Goal: Transaction & Acquisition: Book appointment/travel/reservation

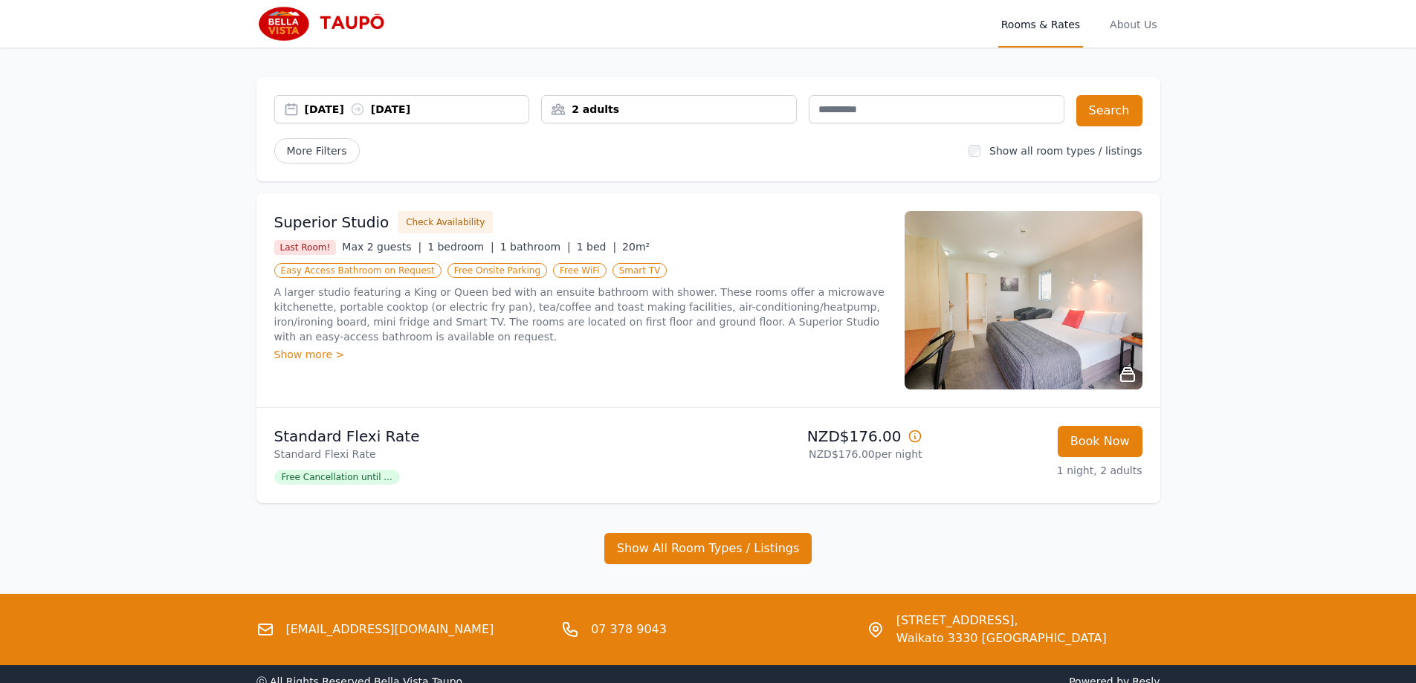
drag, startPoint x: 52, startPoint y: 564, endPoint x: 60, endPoint y: 556, distance: 11.6
click at [52, 564] on div "Open main menu Rooms & Rates About Us [DATE] [DATE] 2 adults Search More Filter…" at bounding box center [708, 349] width 1416 height 698
click at [354, 113] on div "[DATE] [DATE]" at bounding box center [417, 109] width 224 height 15
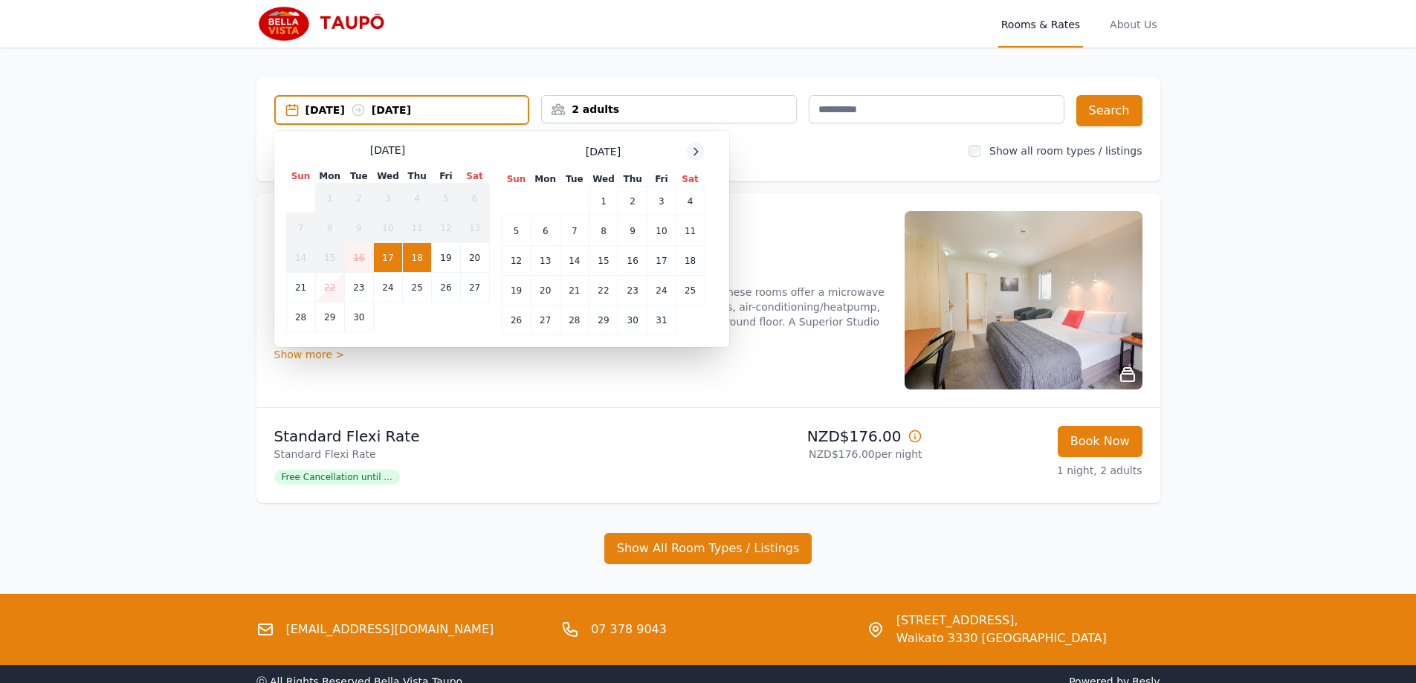
click at [698, 148] on icon at bounding box center [696, 152] width 12 height 12
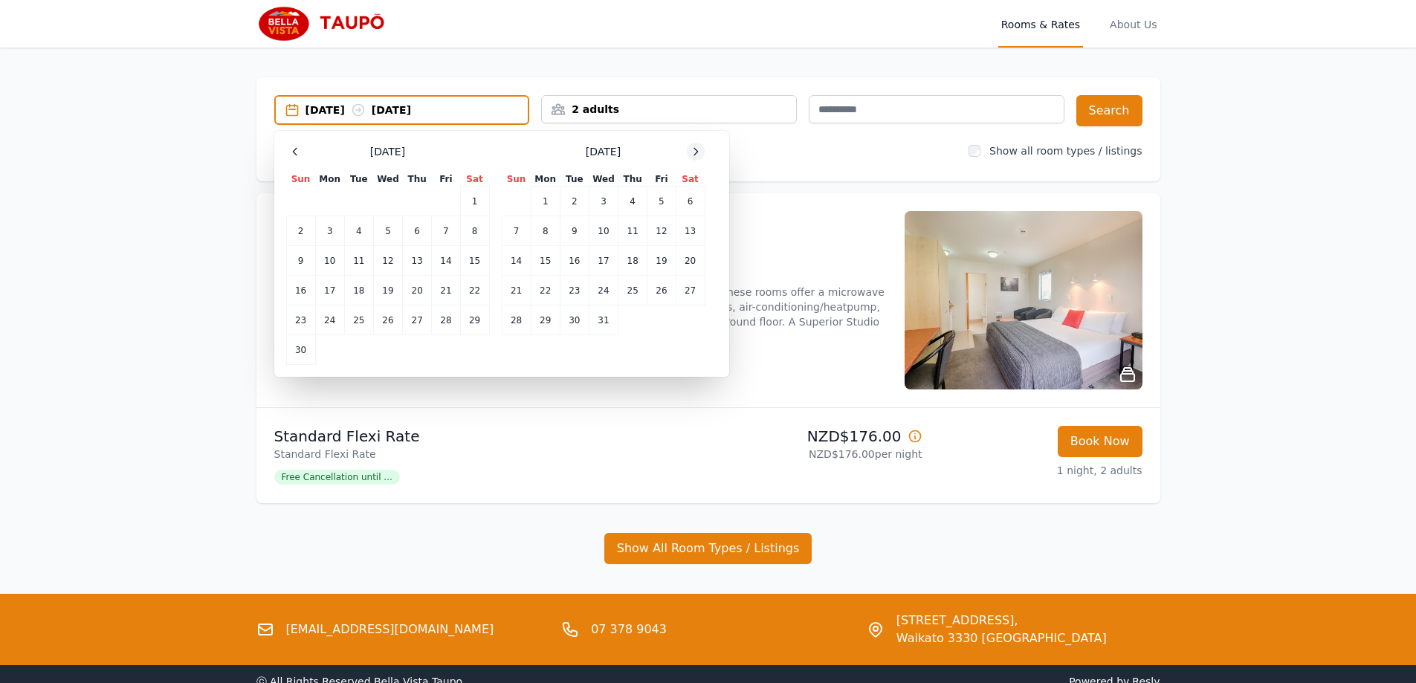
click at [698, 148] on icon at bounding box center [696, 152] width 12 height 12
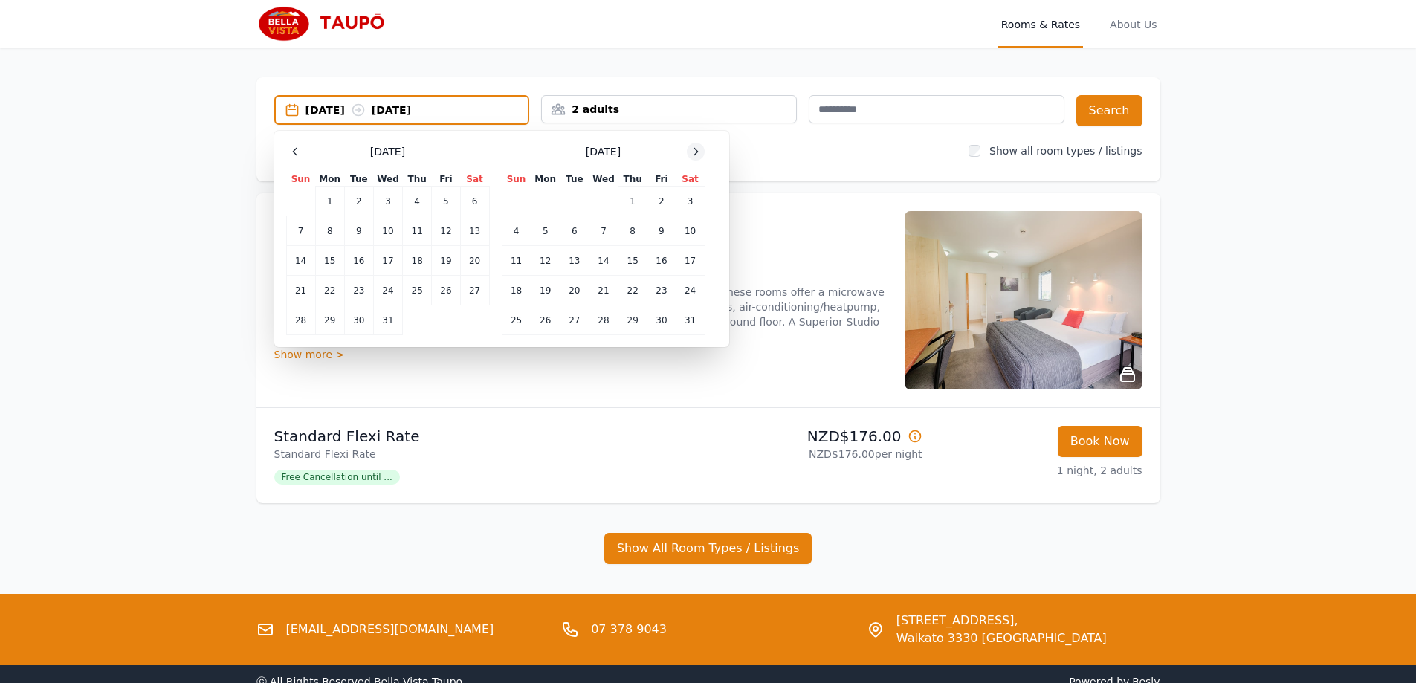
click at [698, 148] on icon at bounding box center [696, 152] width 12 height 12
click at [639, 204] on td "5" at bounding box center [632, 202] width 29 height 30
click at [689, 201] on td "7" at bounding box center [689, 202] width 29 height 30
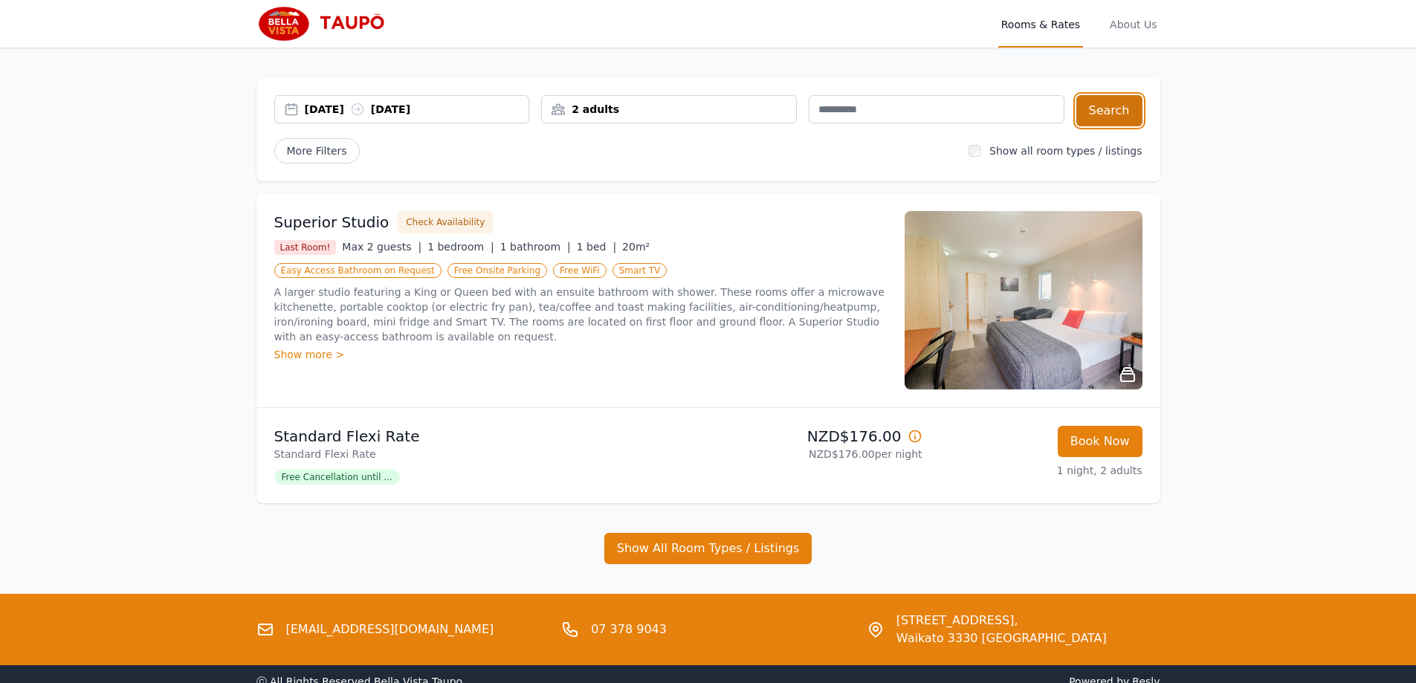
click at [1134, 114] on button "Search" at bounding box center [1109, 110] width 66 height 31
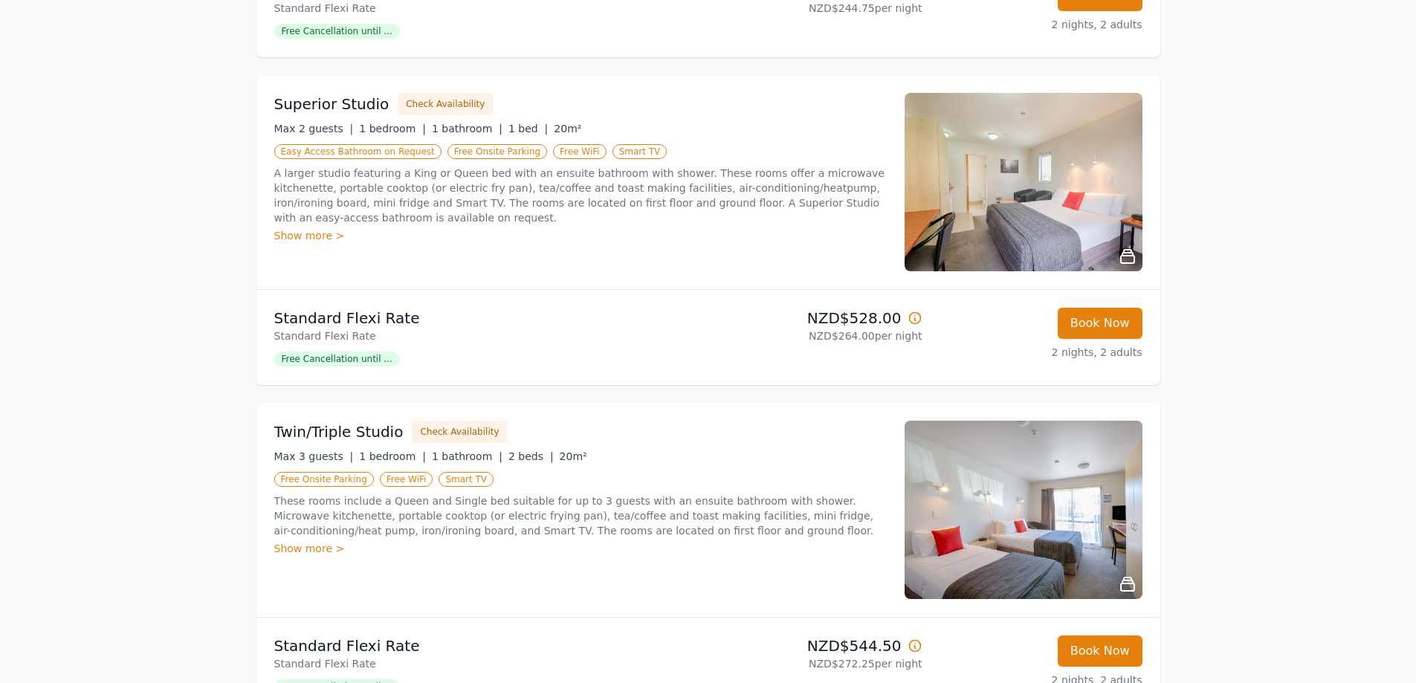
scroll to position [520, 0]
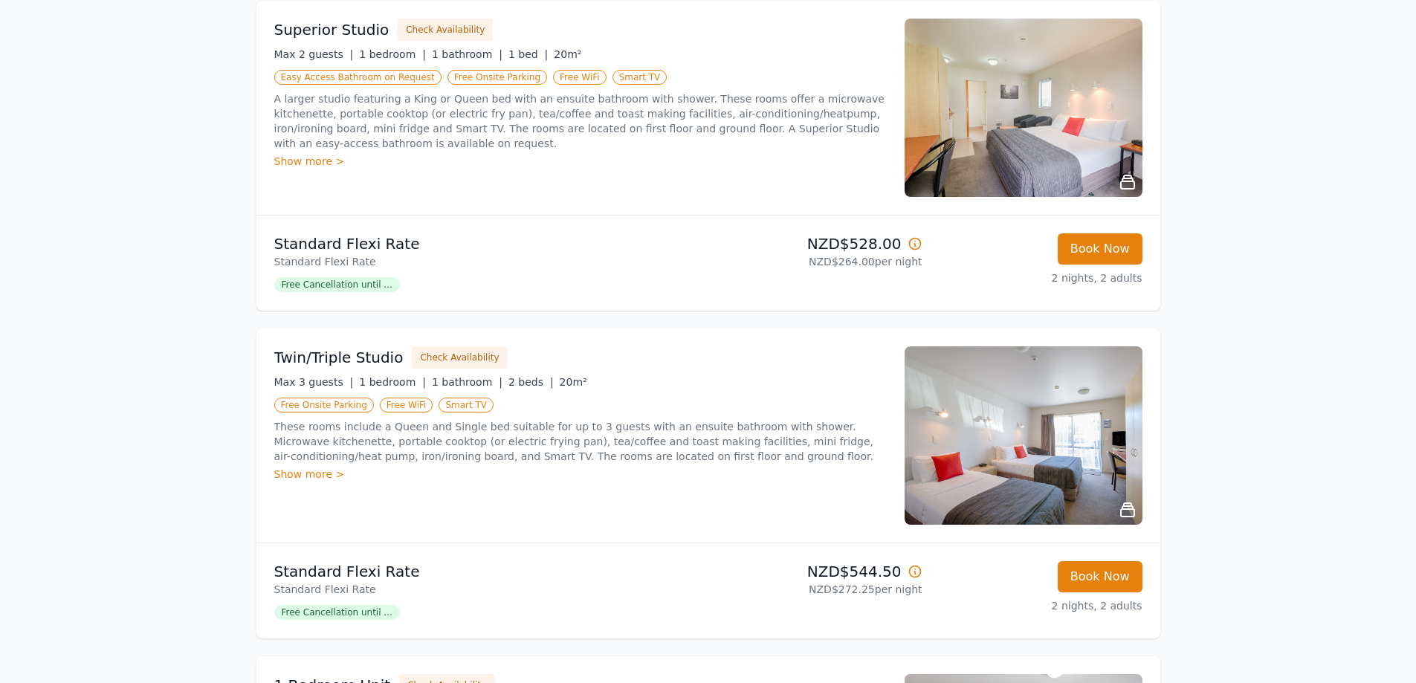
click at [114, 580] on div "Open main menu Rooms & Rates About Us [DATE] [DATE] 2 adults Search More Filter…" at bounding box center [708, 290] width 1416 height 1620
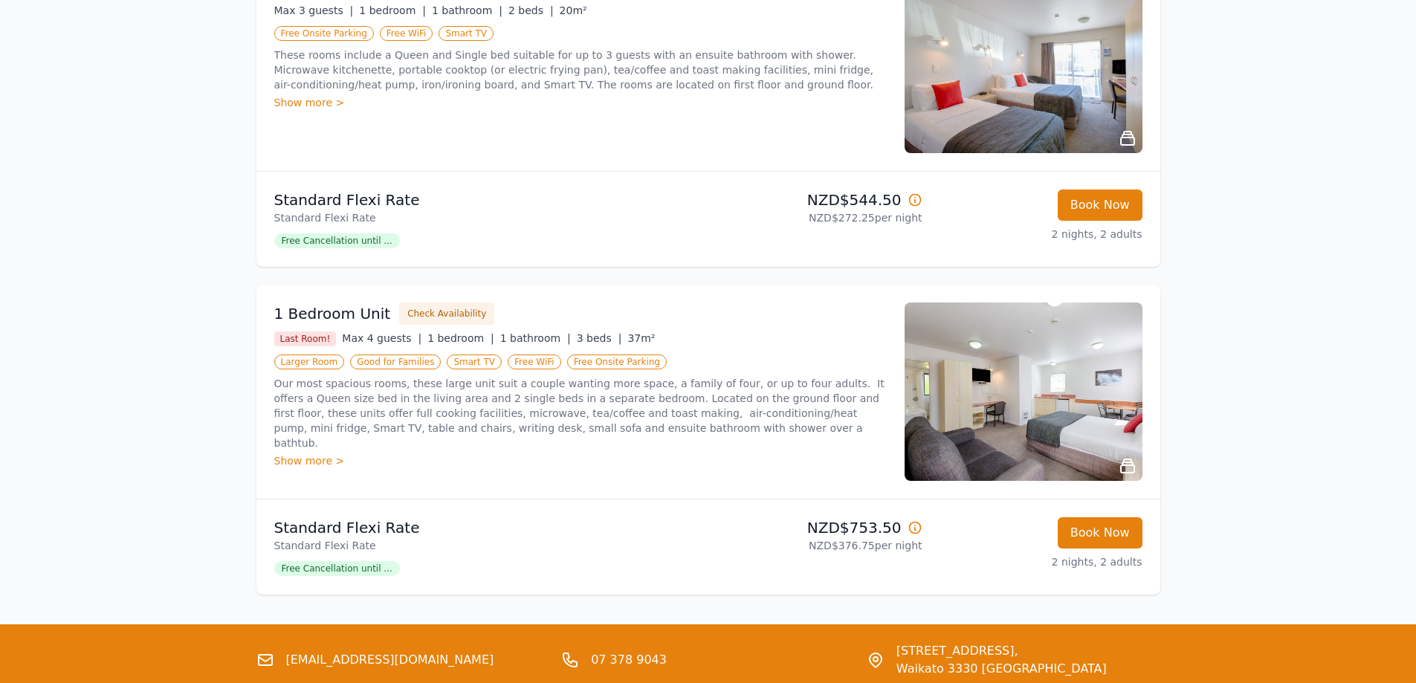
scroll to position [817, 0]
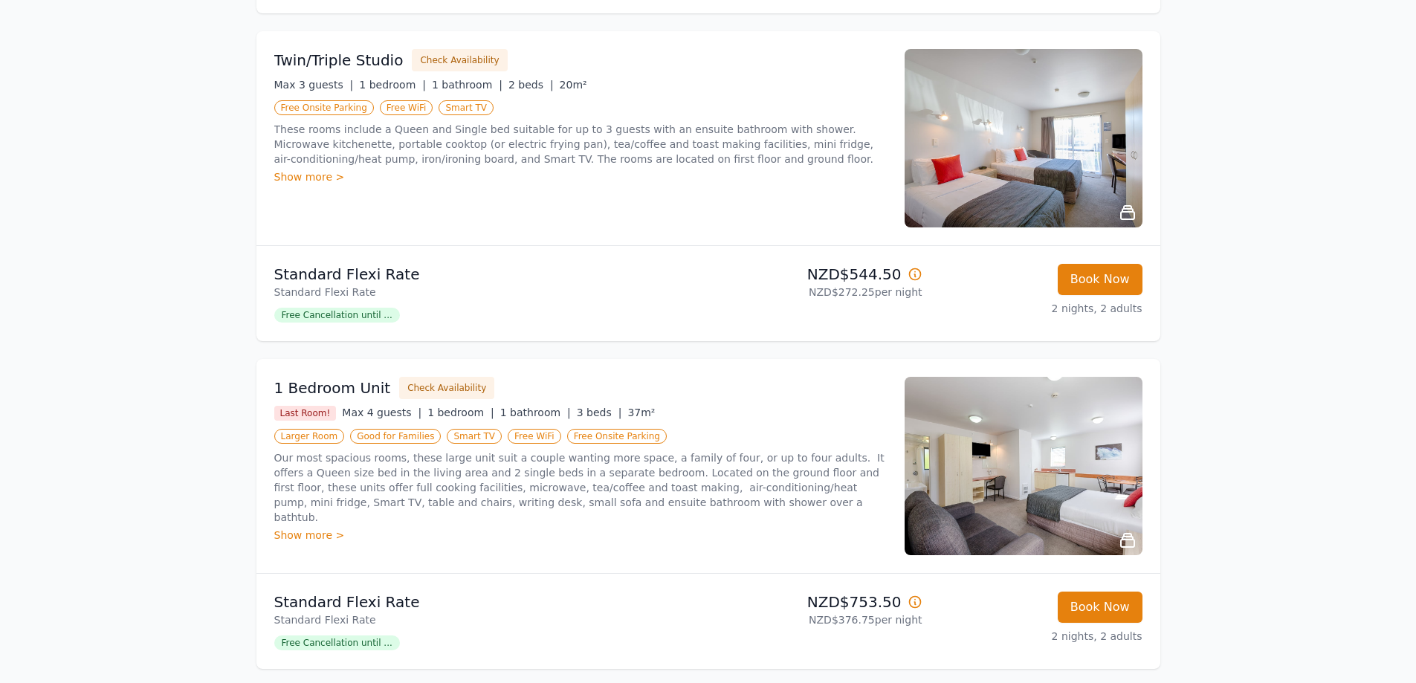
drag, startPoint x: 212, startPoint y: 549, endPoint x: 221, endPoint y: 540, distance: 12.6
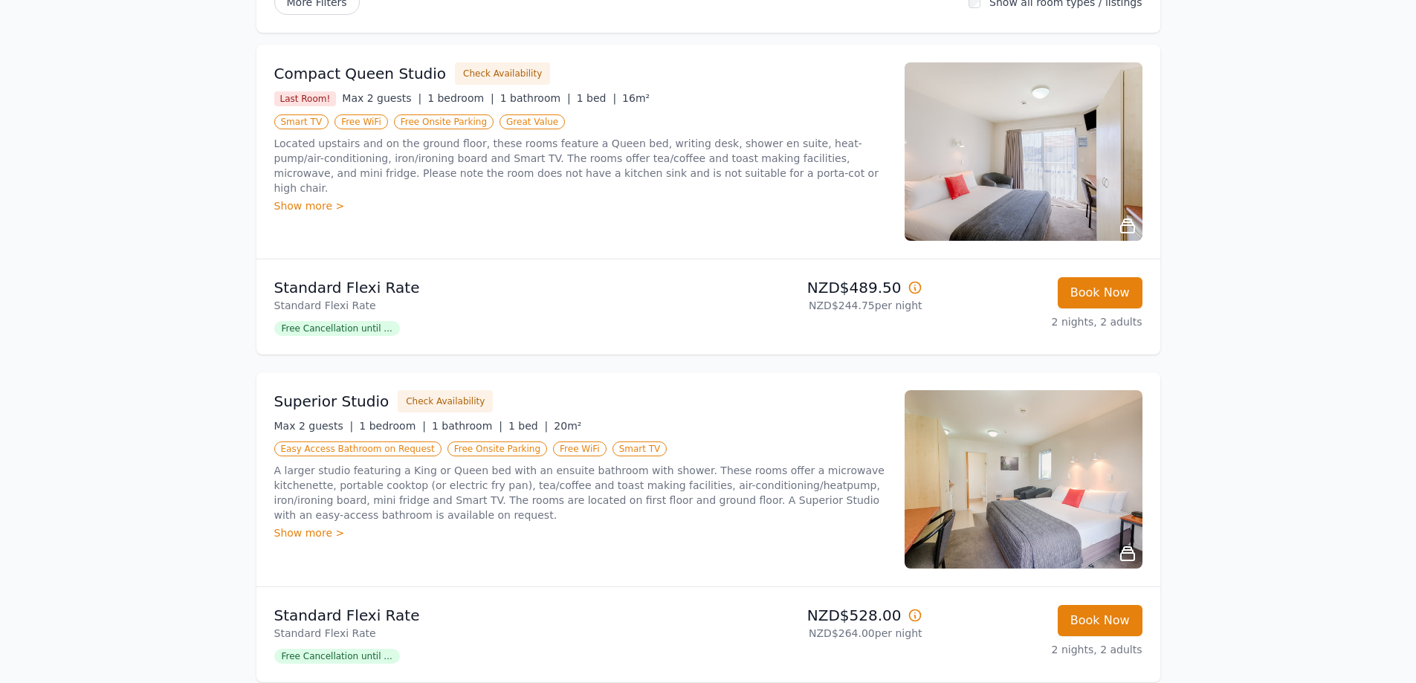
scroll to position [0, 0]
